Goal: Information Seeking & Learning: Check status

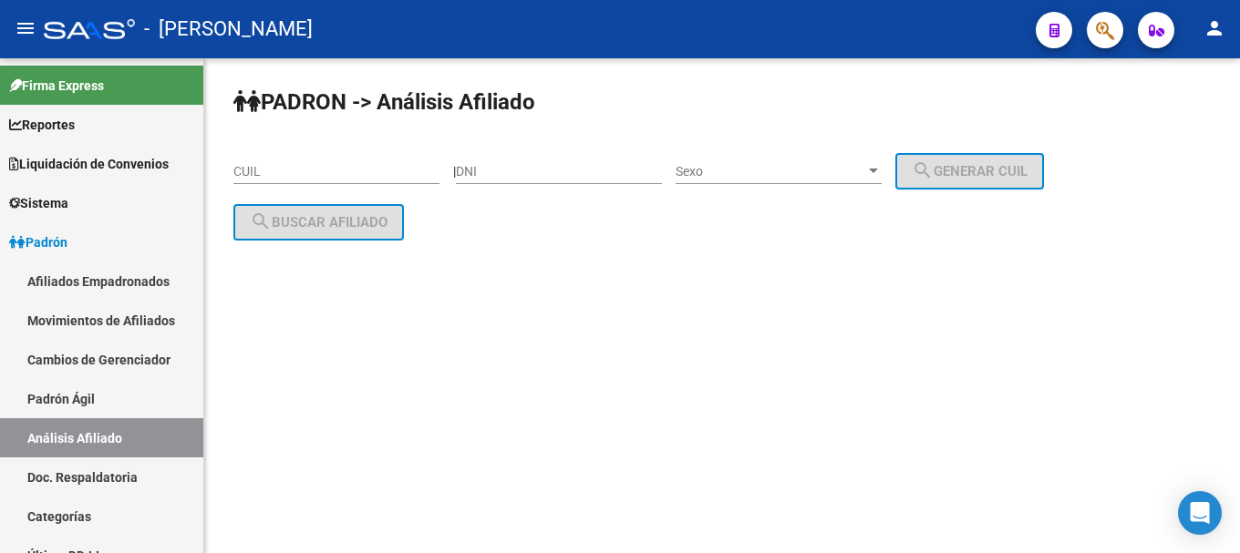
click at [1103, 38] on icon "button" at bounding box center [1105, 30] width 18 height 21
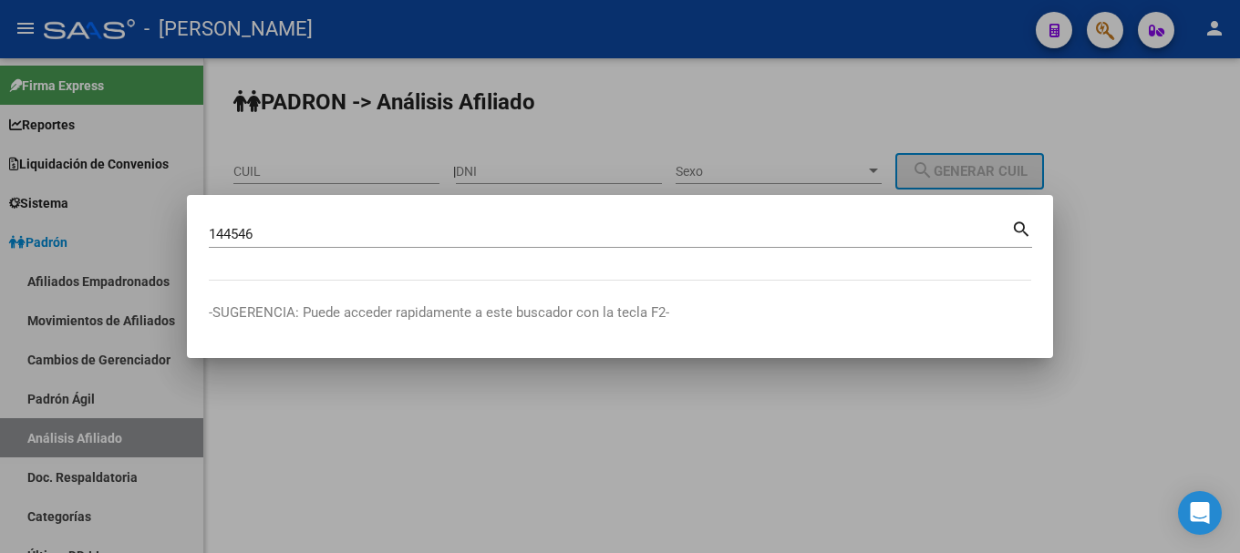
click at [207, 228] on mat-dialog-content "144546 Buscar (apellido, dni, cuil, [PERSON_NAME], cuit, obra social) search" at bounding box center [620, 249] width 866 height 64
click at [211, 233] on input "144546" at bounding box center [610, 234] width 802 height 16
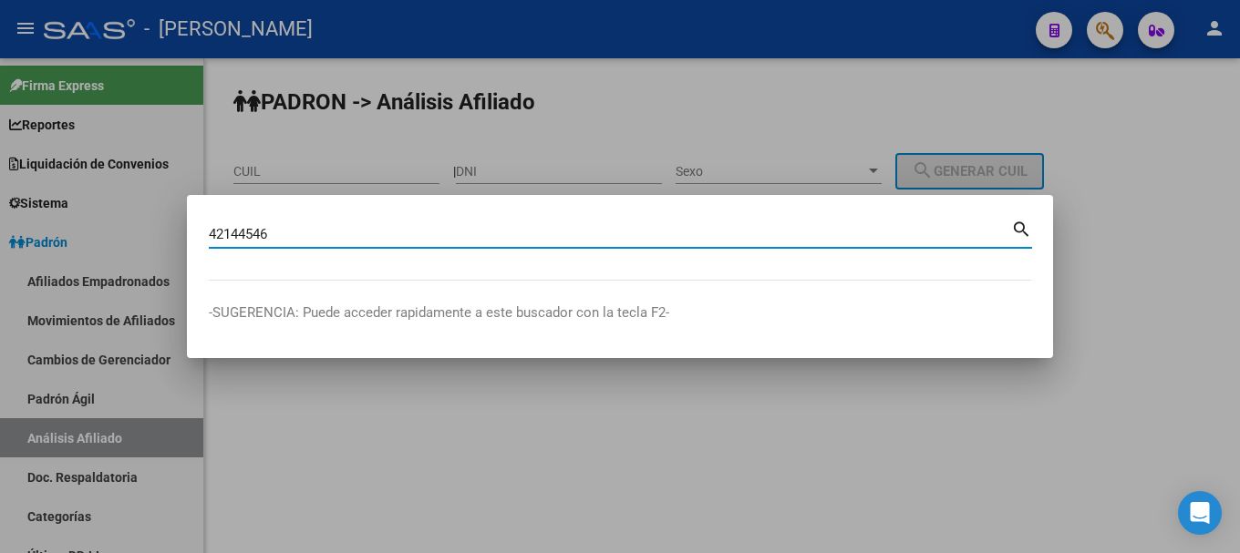
type input "42144546"
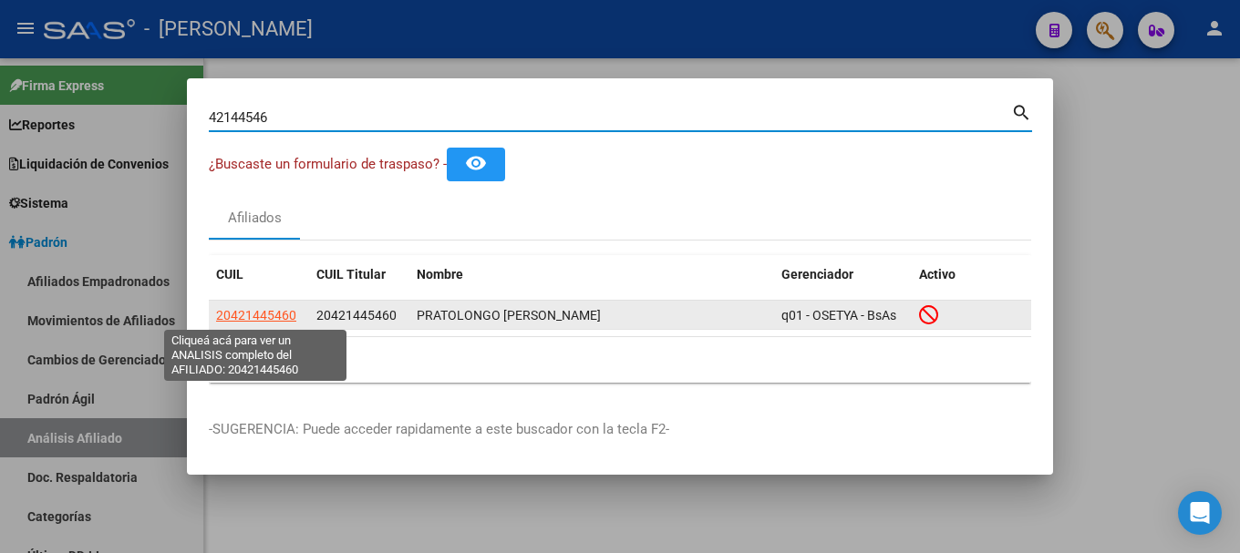
click at [268, 321] on span "20421445460" at bounding box center [256, 315] width 80 height 15
type textarea "20421445460"
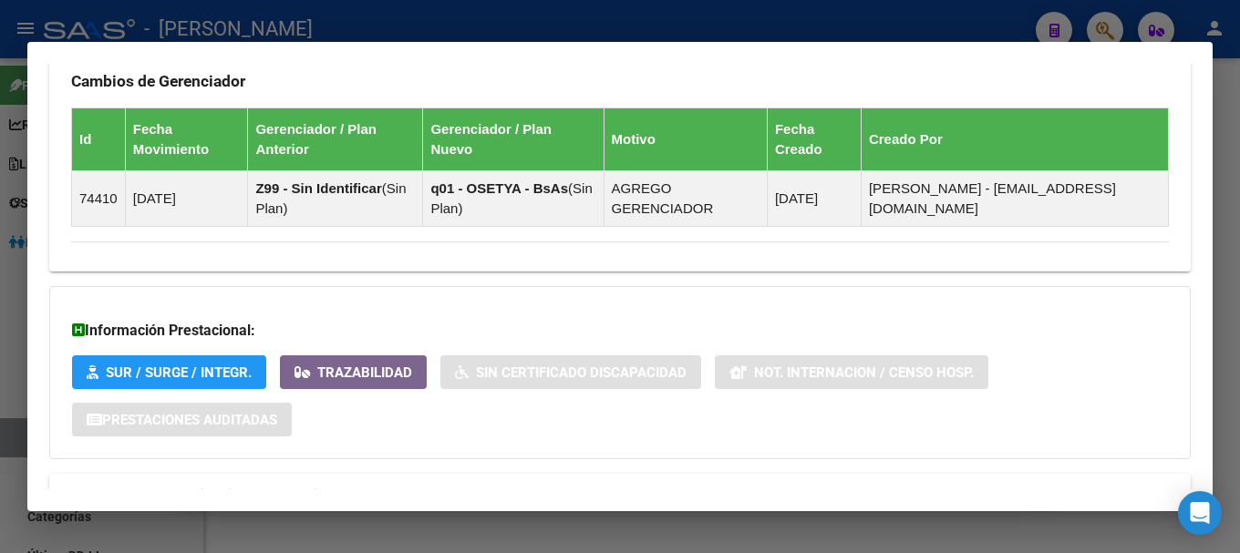
scroll to position [1200, 0]
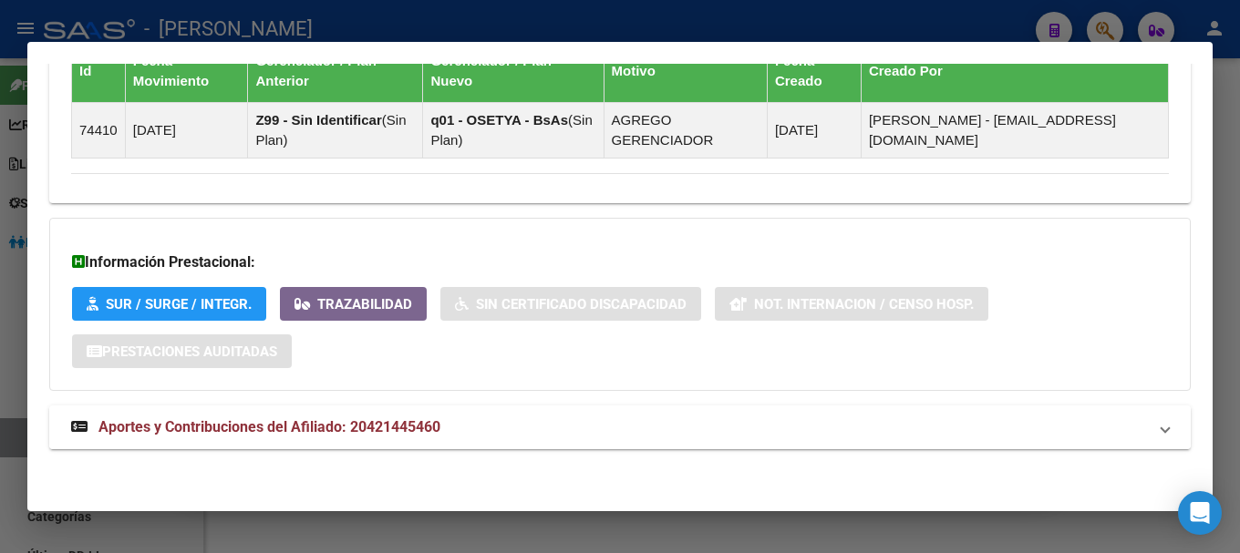
click at [570, 430] on mat-panel-title "Aportes y Contribuciones del Afiliado: 20421445460" at bounding box center [609, 428] width 1076 height 22
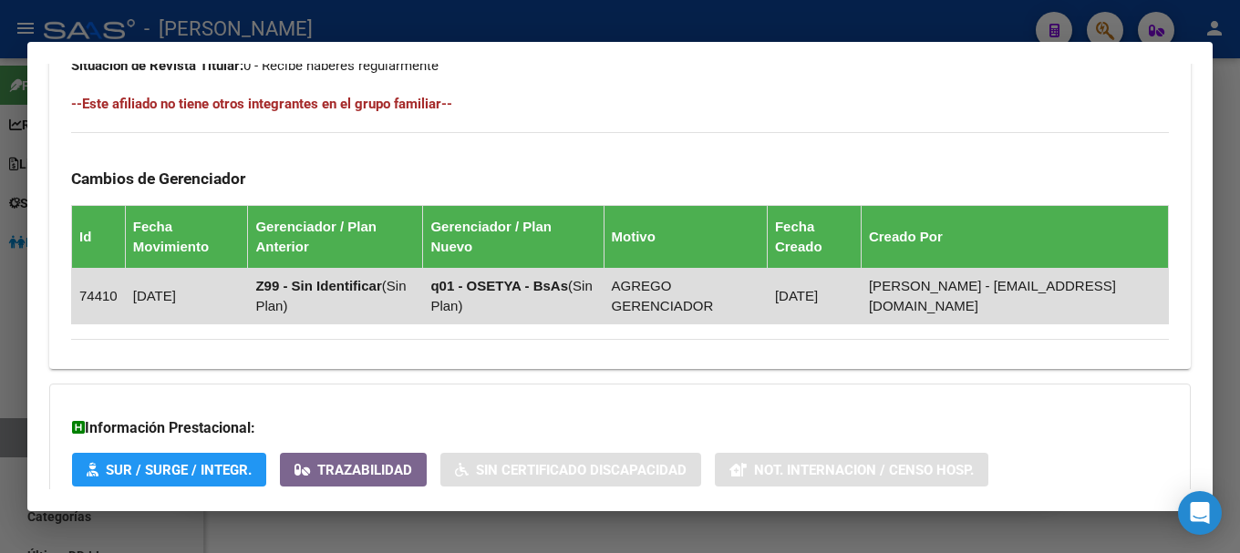
scroll to position [1306, 0]
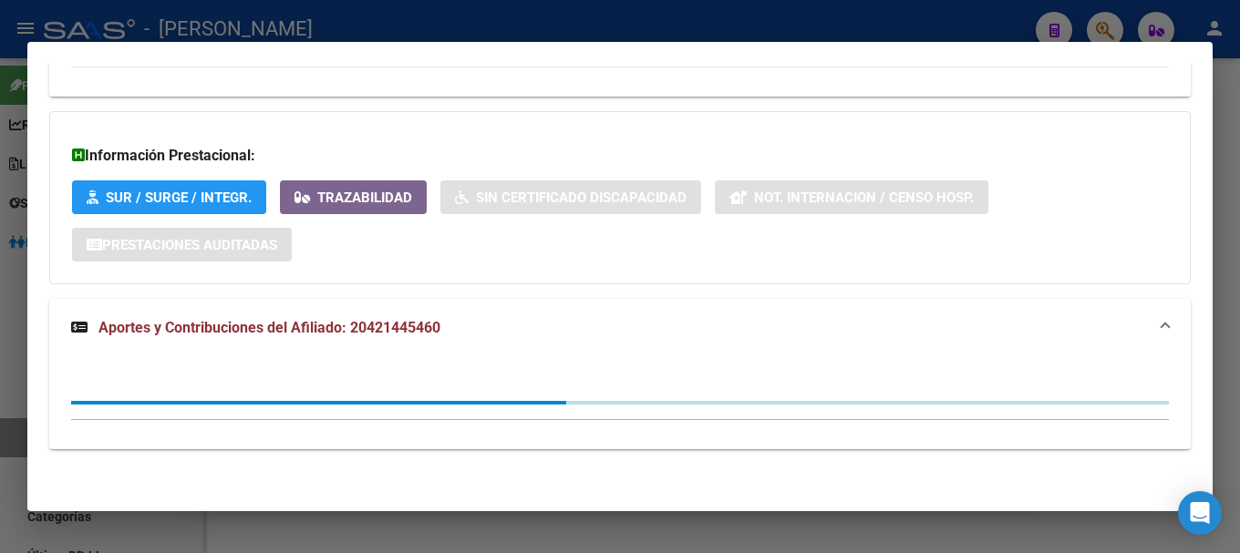
click at [799, 356] on mat-expansion-panel-header "Aportes y Contribuciones del Afiliado: 20421445460" at bounding box center [619, 328] width 1141 height 58
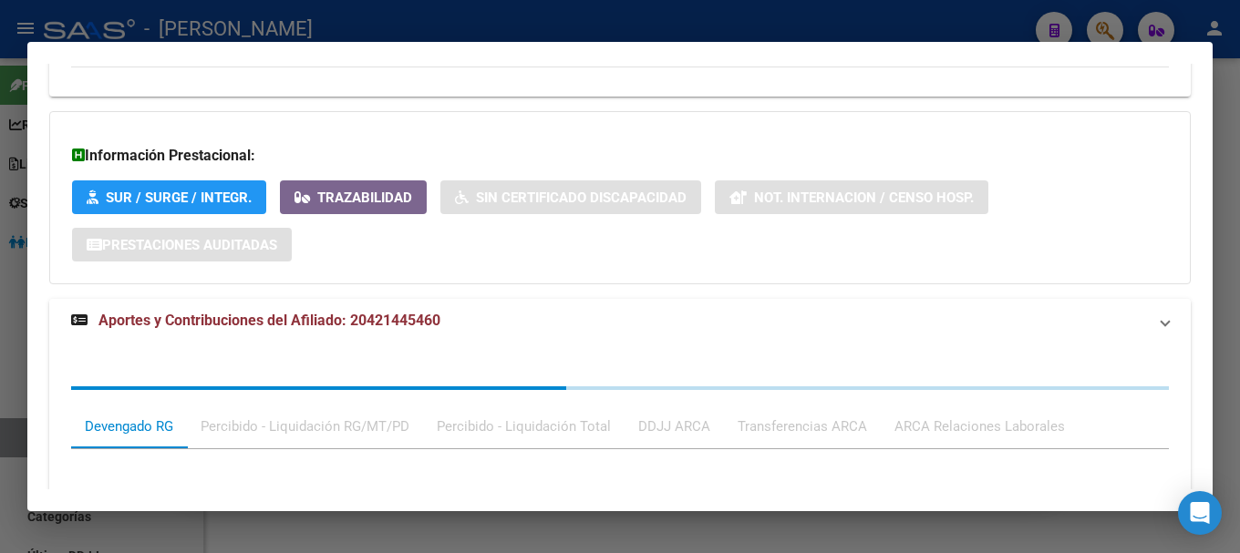
scroll to position [1200, 0]
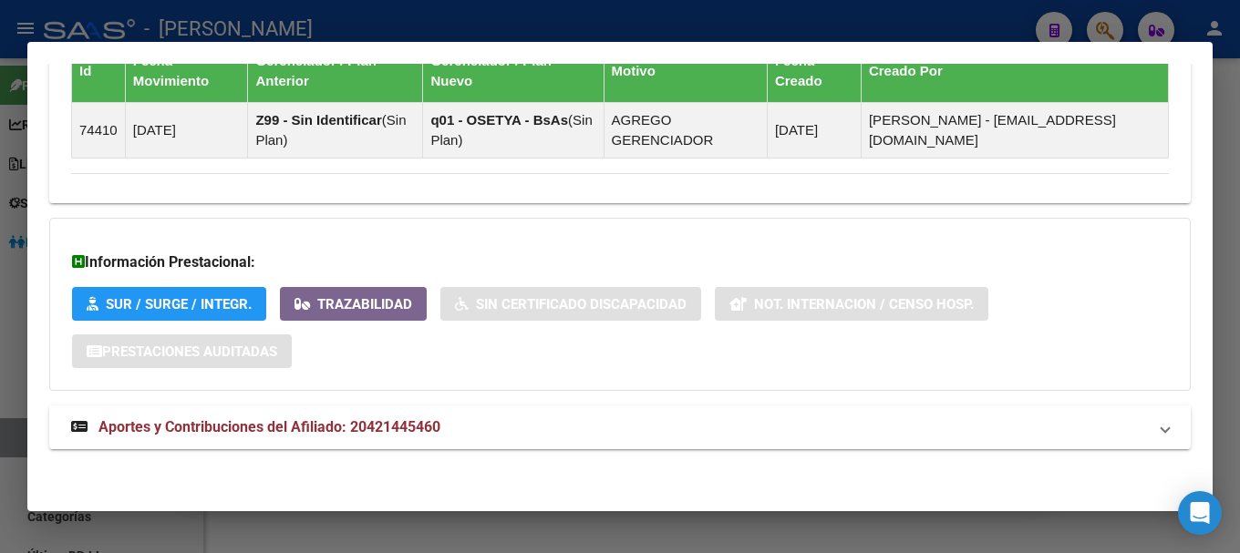
click at [757, 411] on mat-expansion-panel-header "Aportes y Contribuciones del Afiliado: 20421445460" at bounding box center [619, 428] width 1141 height 44
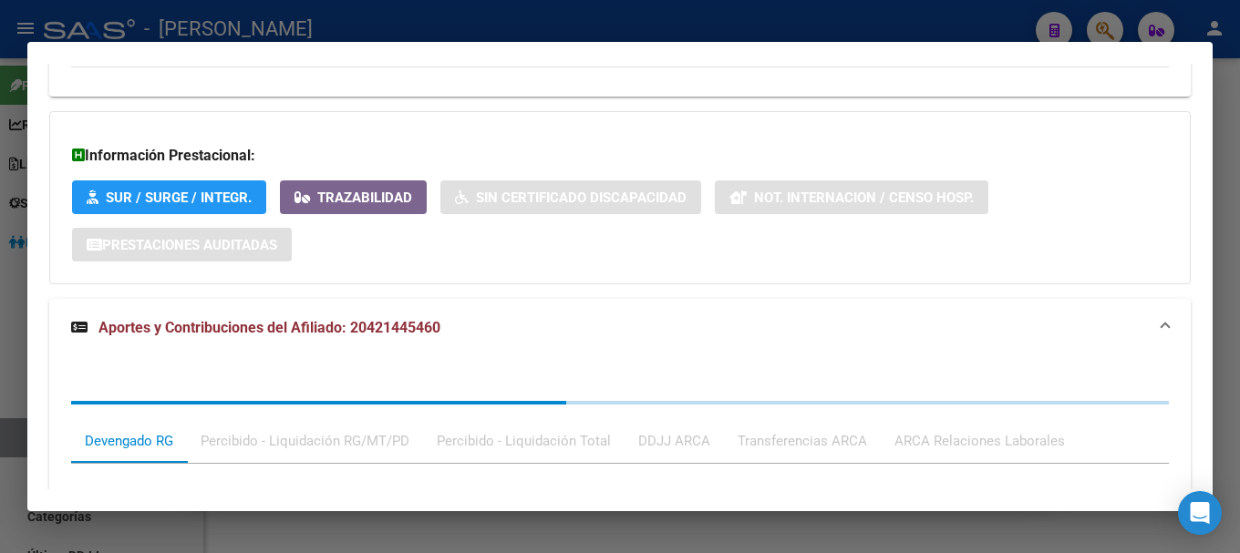
scroll to position [1580, 0]
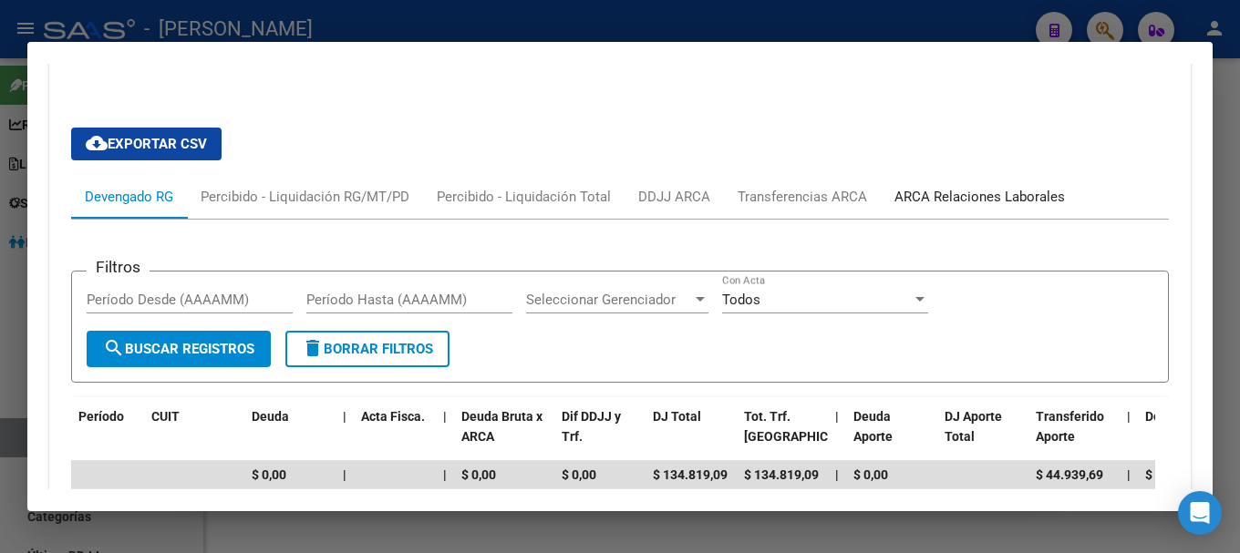
click at [1013, 194] on div "ARCA Relaciones Laborales" at bounding box center [979, 197] width 170 height 20
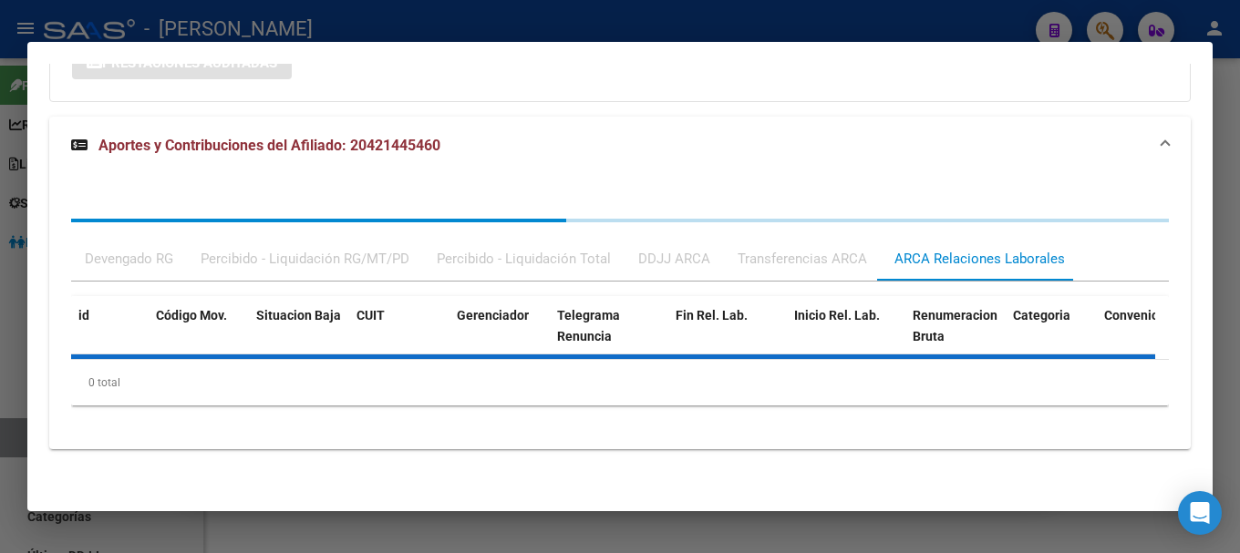
scroll to position [1578, 0]
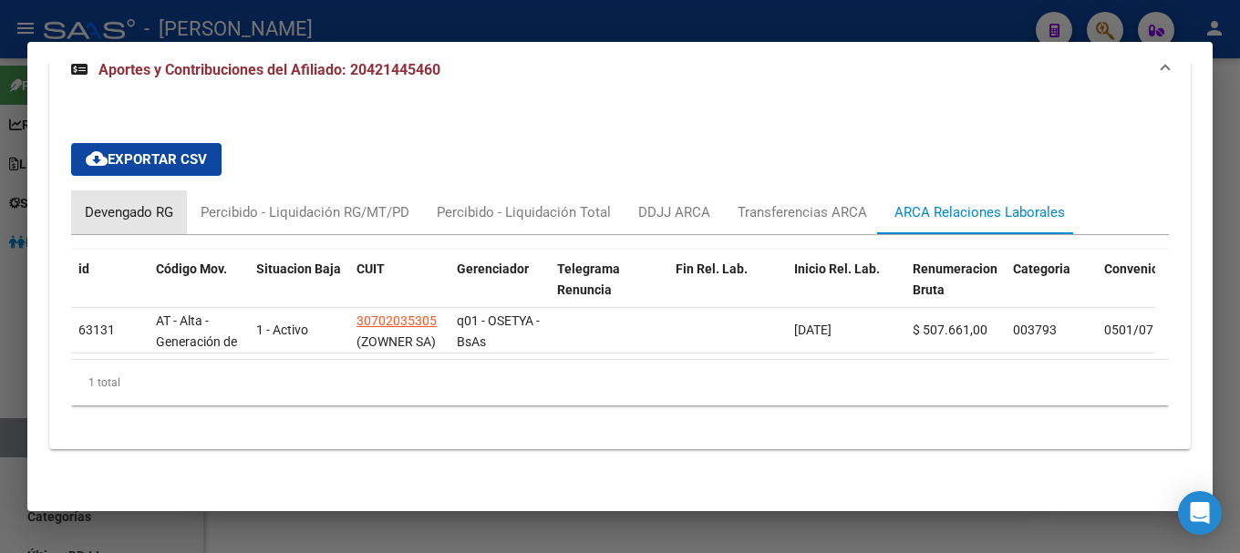
click at [139, 191] on div "Devengado RG" at bounding box center [129, 213] width 116 height 44
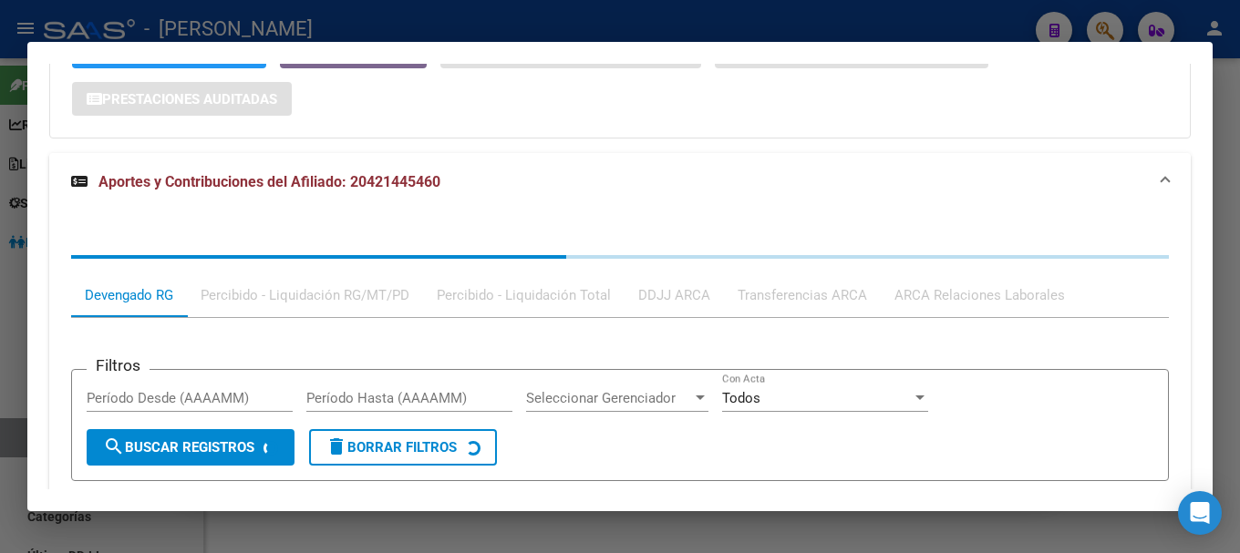
click at [433, 200] on mat-expansion-panel-header "Aportes y Contribuciones del Afiliado: 20421445460" at bounding box center [619, 182] width 1141 height 58
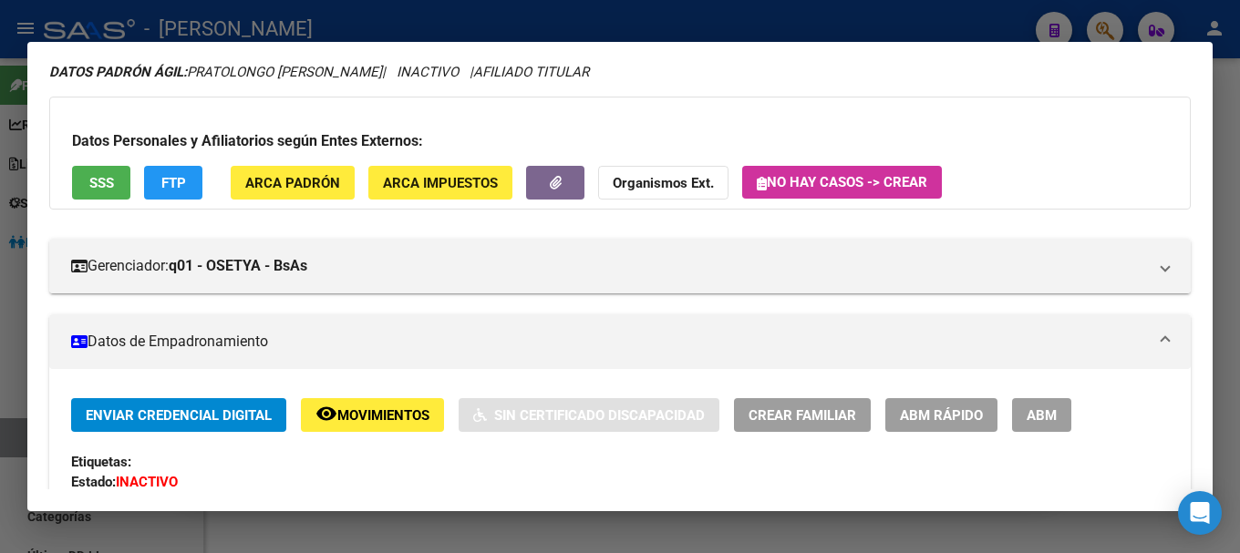
scroll to position [0, 0]
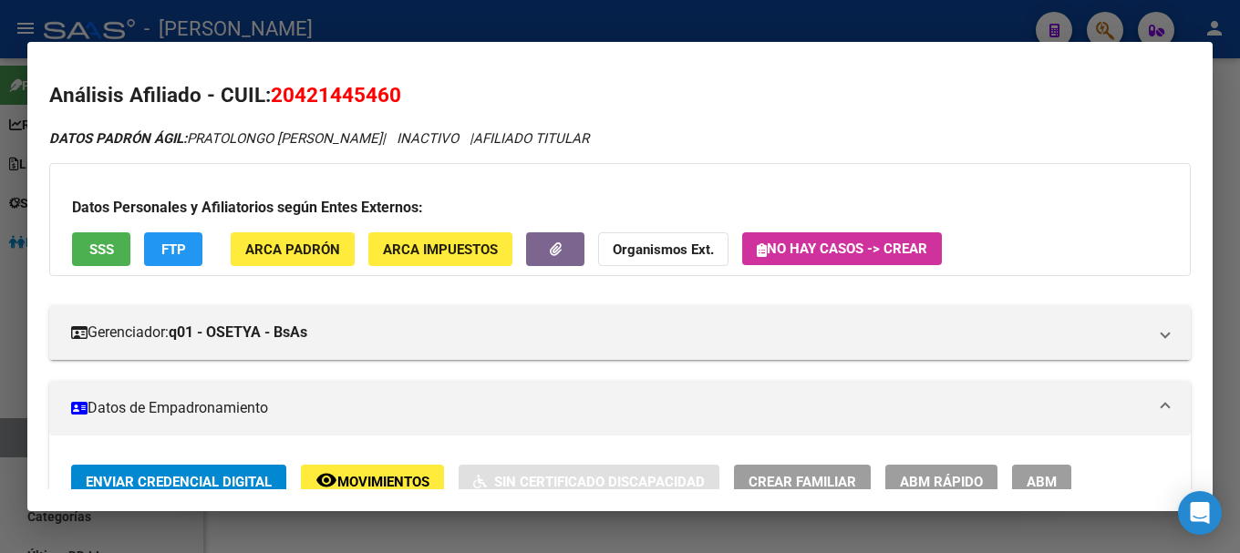
click at [354, 88] on span "20421445460" at bounding box center [336, 95] width 130 height 24
click at [355, 88] on span "20421445460" at bounding box center [336, 95] width 130 height 24
copy span "20421445460"
click at [572, 46] on mat-dialog-container "Análisis Afiliado - CUIL: 20421445460 DATOS PADRÓN ÁGIL: PRATOLONGO [PERSON_NAM…" at bounding box center [619, 277] width 1185 height 470
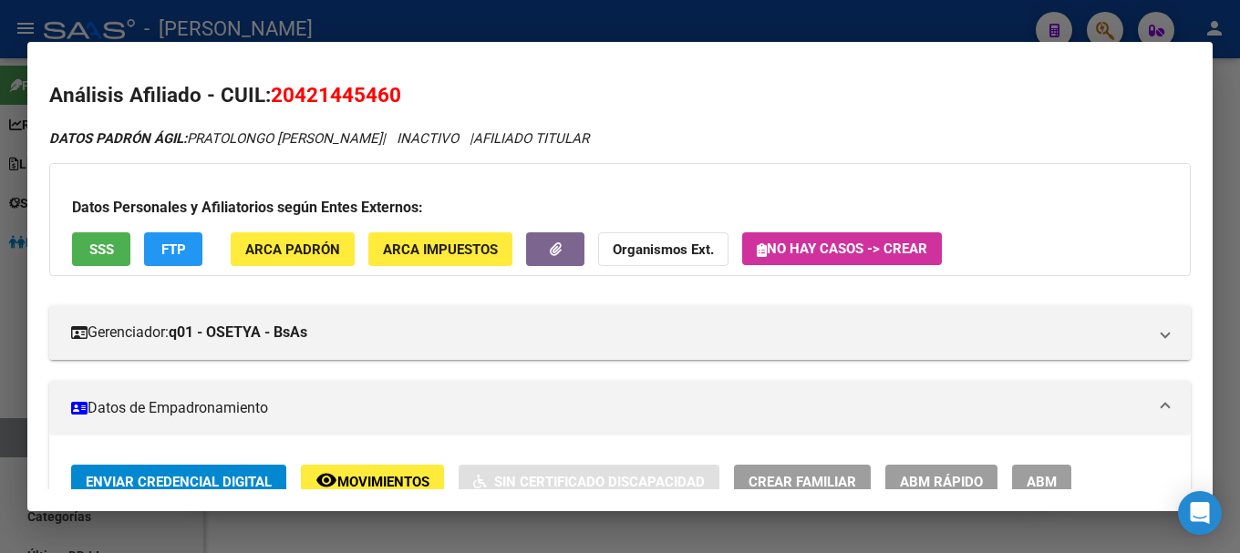
click at [581, 32] on div at bounding box center [620, 276] width 1240 height 553
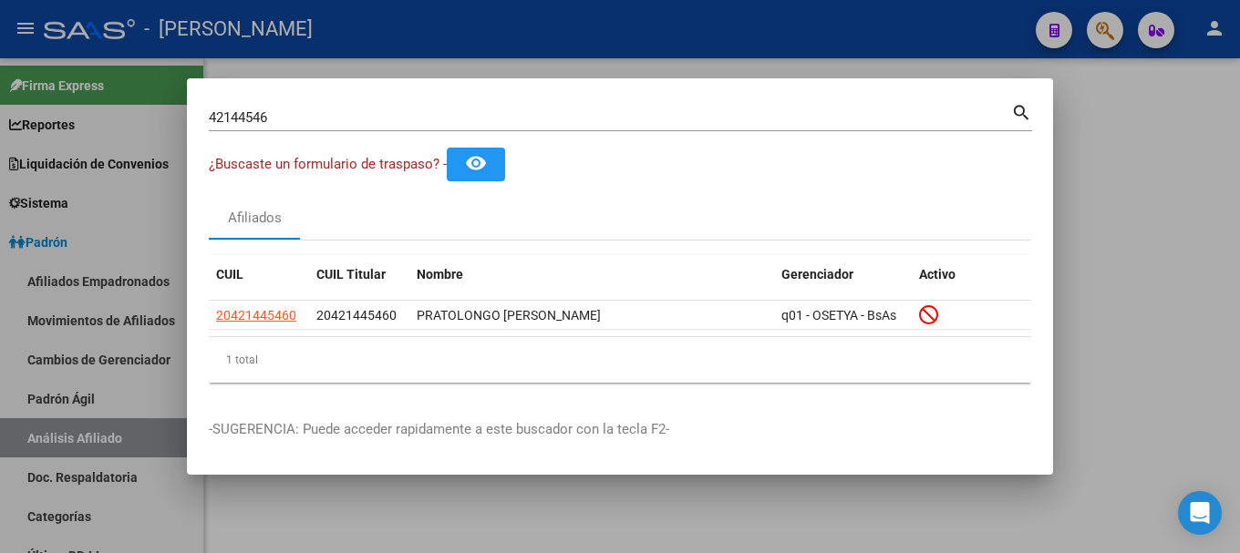
click at [552, 108] on div "42144546 Buscar (apellido, dni, [PERSON_NAME], [PERSON_NAME], cuit, obra social)" at bounding box center [610, 117] width 802 height 27
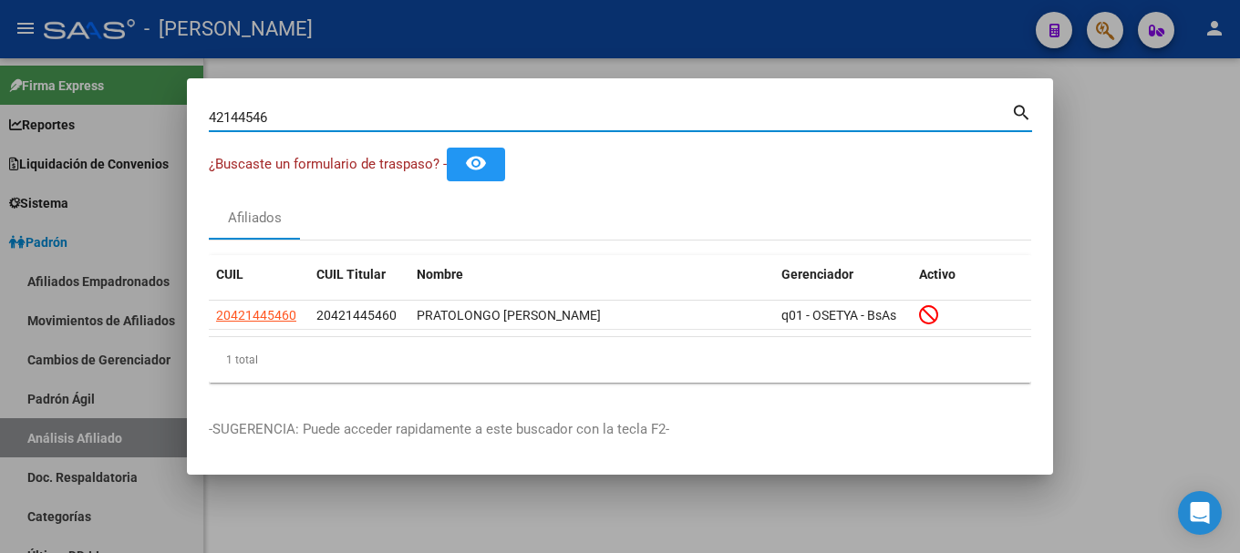
click at [556, 126] on div "42144546 Buscar (apellido, dni, [PERSON_NAME], [PERSON_NAME], cuit, obra social)" at bounding box center [610, 117] width 802 height 27
click at [556, 121] on input "42144546" at bounding box center [610, 117] width 802 height 16
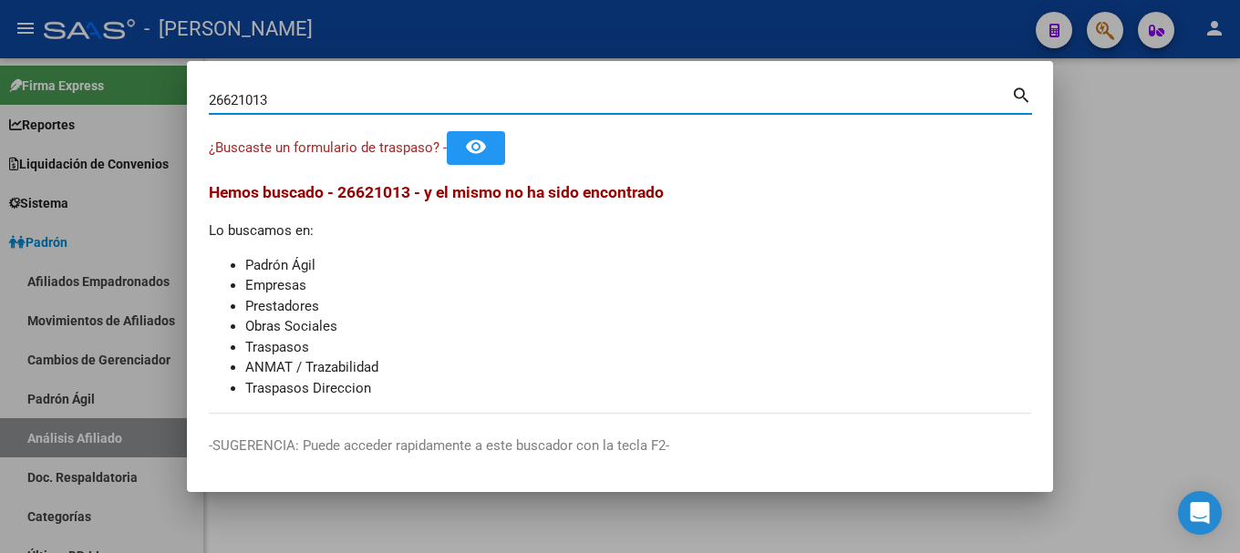
type input "26621013"
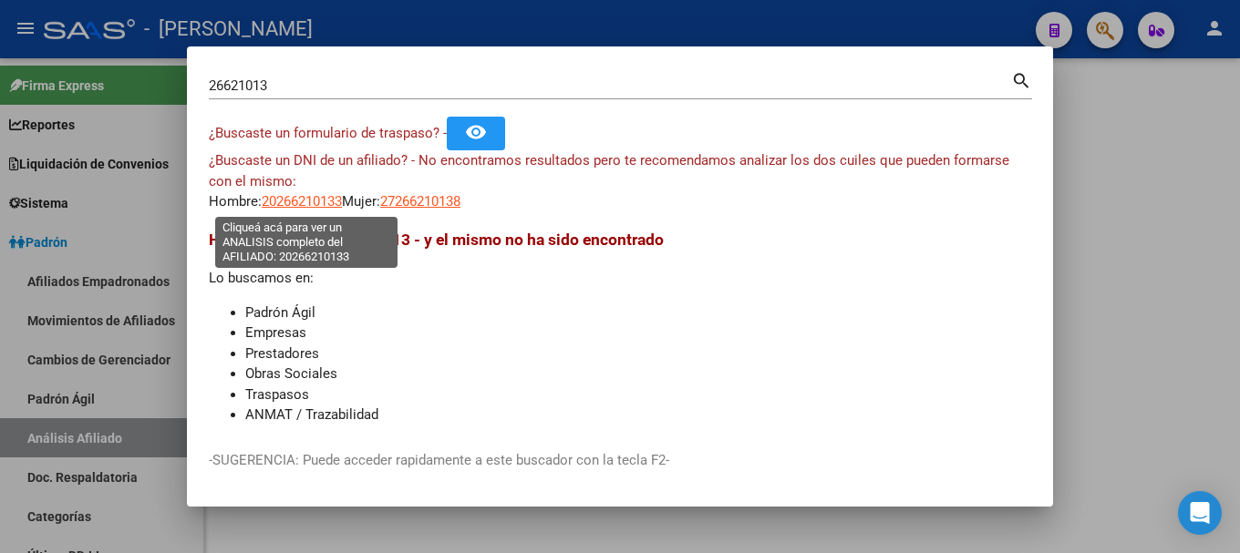
click at [310, 197] on span "20266210133" at bounding box center [302, 201] width 80 height 16
type textarea "20266210133"
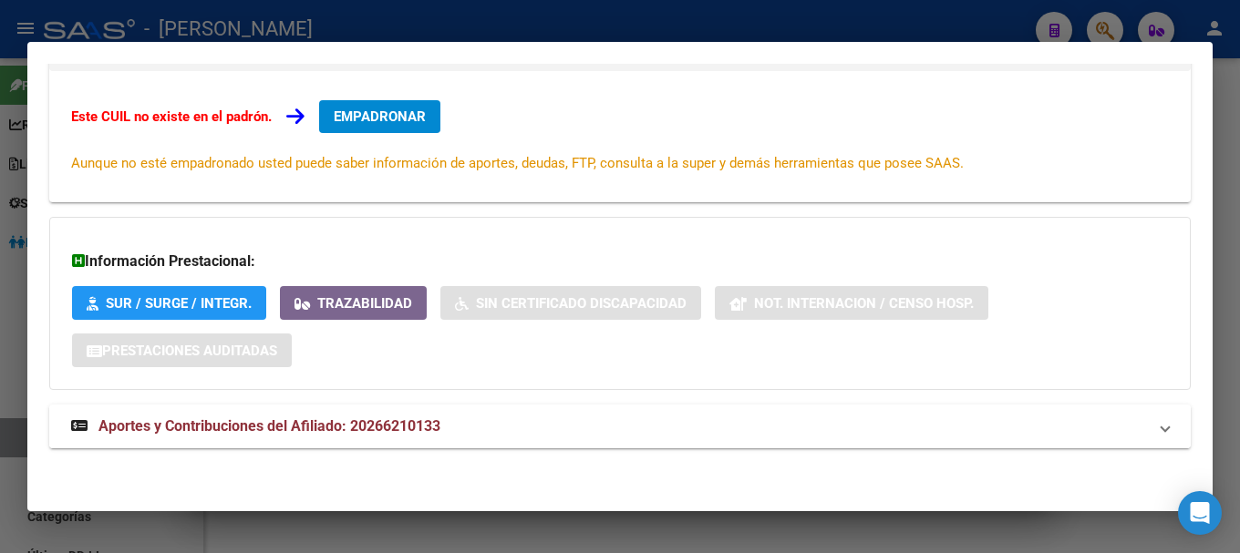
click at [659, 417] on mat-panel-title "Aportes y Contribuciones del Afiliado: 20266210133" at bounding box center [609, 427] width 1076 height 22
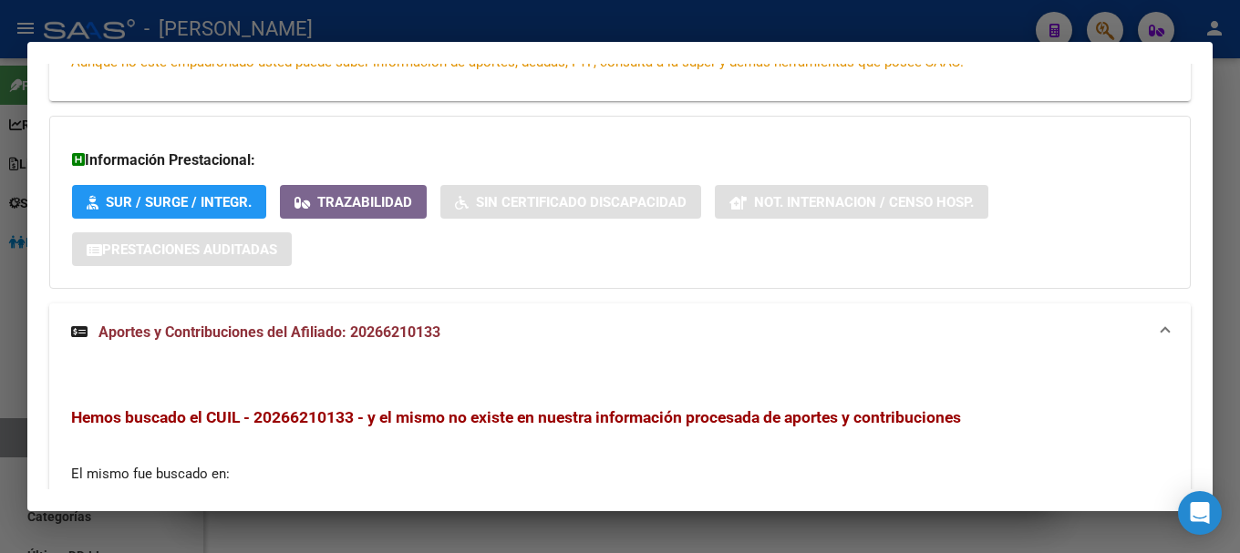
click at [559, 284] on div "Información Prestacional: SUR / SURGE / INTEGR. Trazabilidad Sin Certificado Di…" at bounding box center [619, 202] width 1141 height 173
click at [552, 314] on mat-expansion-panel-header "Aportes y Contribuciones del Afiliado: 20266210133" at bounding box center [619, 333] width 1141 height 58
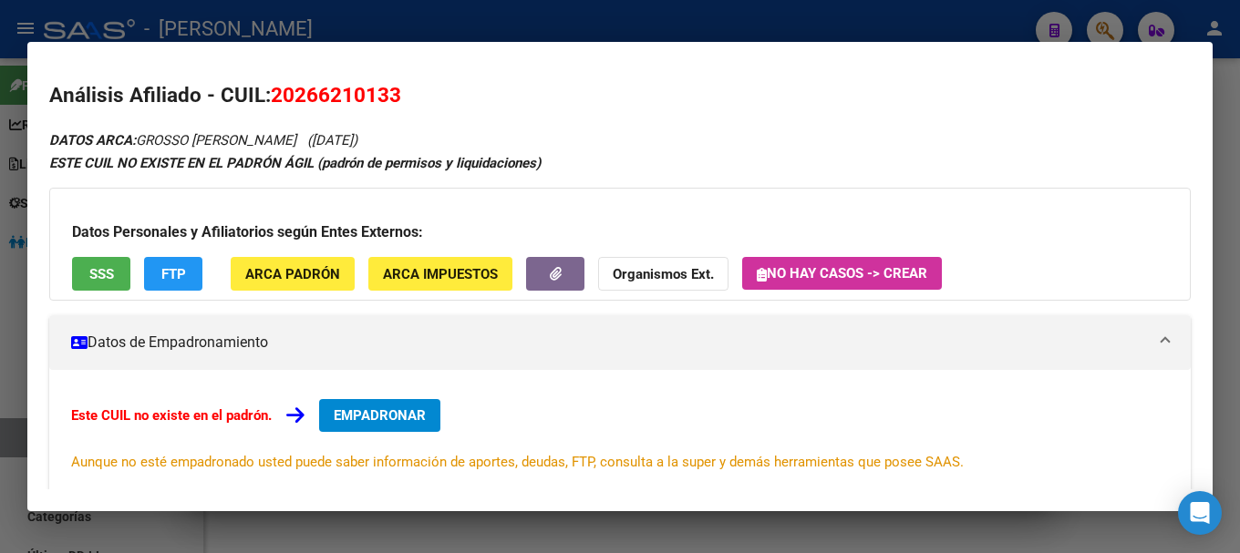
click at [354, 69] on mat-dialog-content "Análisis Afiliado - CUIL: 20266210133 DATOS ARCA: GROSSO [PERSON_NAME] ([DATE])…" at bounding box center [619, 277] width 1185 height 427
click at [345, 93] on span "20266210133" at bounding box center [336, 95] width 130 height 24
copy span "20266210133"
click at [530, 26] on div at bounding box center [620, 276] width 1240 height 553
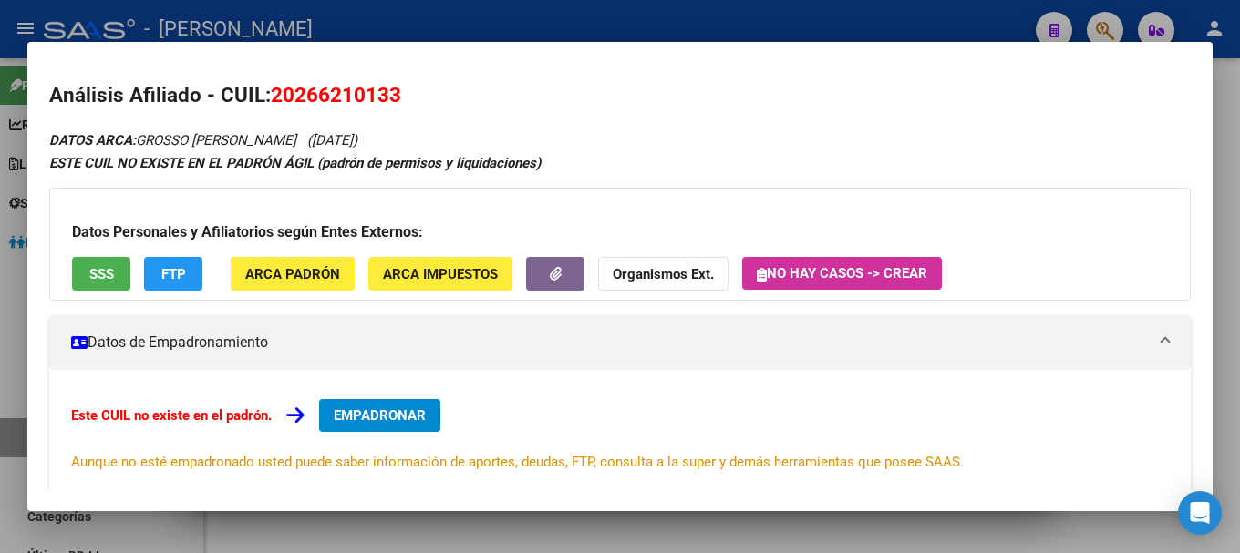
click at [530, 26] on div at bounding box center [620, 276] width 1240 height 553
